Goal: Check status: Check status

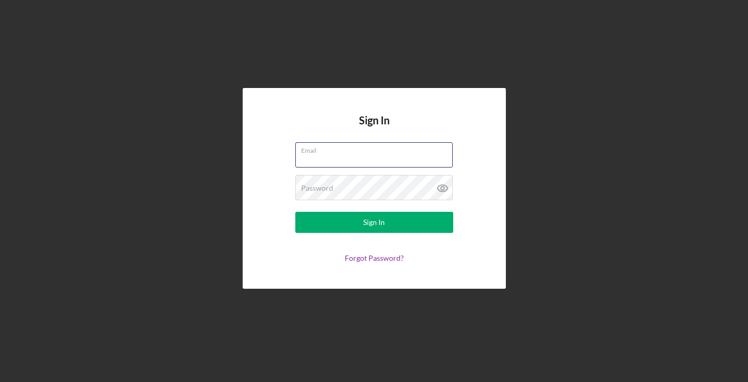
type input "[EMAIL_ADDRESS][DOMAIN_NAME]"
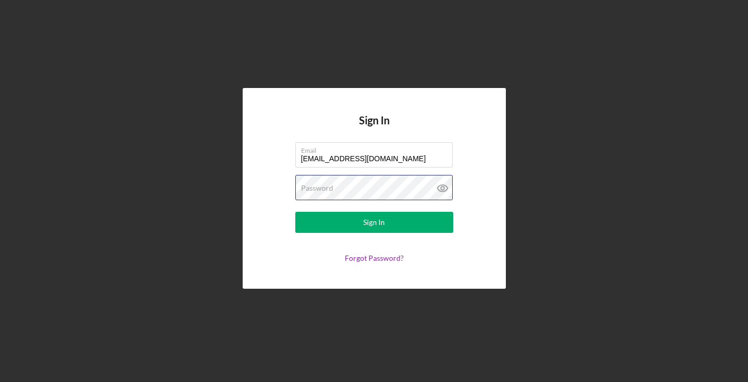
click at [374, 222] on button "Sign In" at bounding box center [374, 222] width 158 height 21
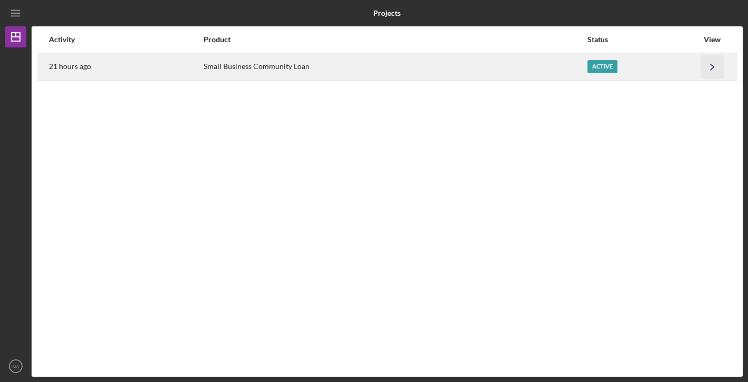
click at [710, 67] on icon "Icon/Navigate" at bounding box center [713, 67] width 24 height 24
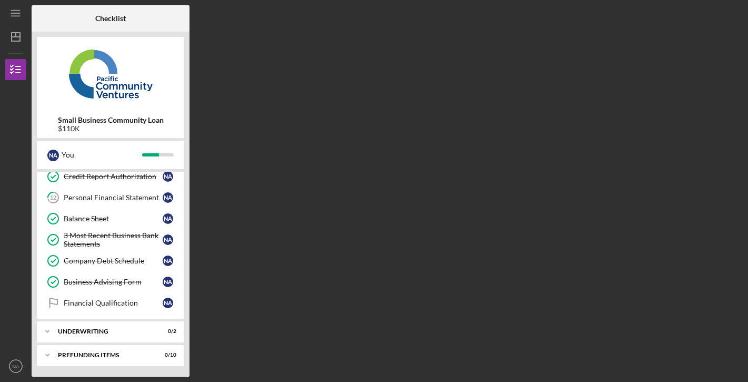
scroll to position [177, 0]
click at [124, 299] on div "Financial Qualification" at bounding box center [113, 303] width 99 height 8
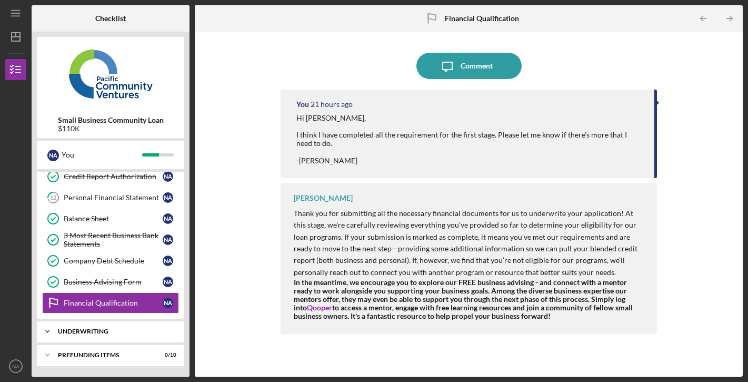
click at [126, 331] on div "Underwriting" at bounding box center [114, 331] width 113 height 6
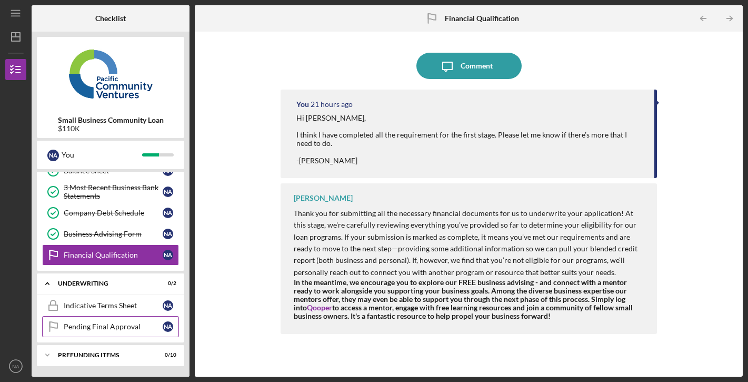
scroll to position [225, 0]
click at [127, 345] on div "Icon/Expander Prefunding Items 0 / 10" at bounding box center [110, 354] width 147 height 21
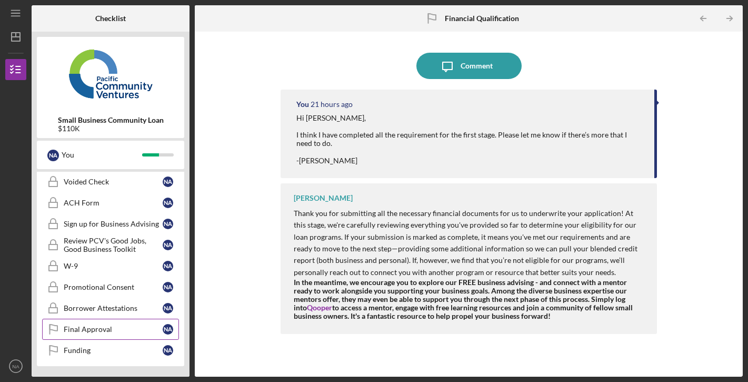
scroll to position [442, 0]
click at [130, 350] on div "Funding" at bounding box center [113, 350] width 99 height 8
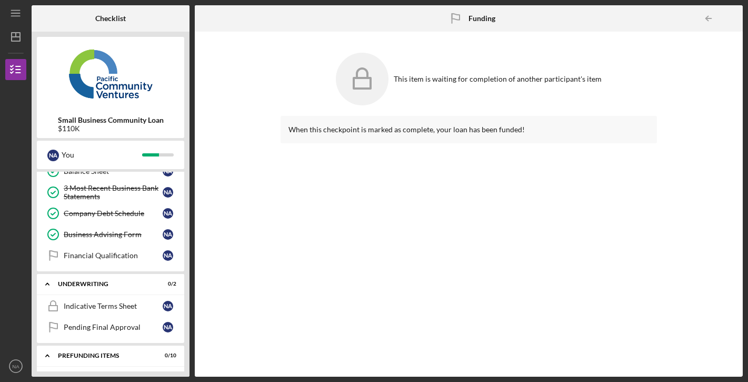
scroll to position [226, 0]
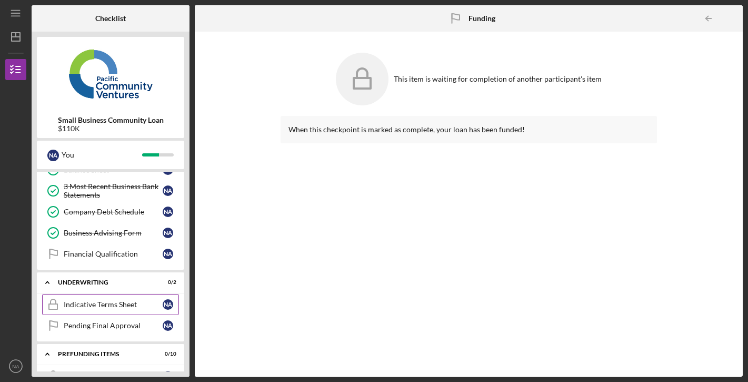
click at [131, 305] on div "Indicative Terms Sheet" at bounding box center [113, 304] width 99 height 8
